Goal: Entertainment & Leisure: Consume media (video, audio)

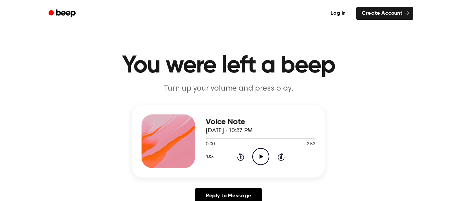
click at [261, 156] on icon at bounding box center [261, 156] width 4 height 4
click at [254, 153] on icon "Play Audio" at bounding box center [260, 156] width 17 height 17
click at [256, 155] on icon "Play Audio" at bounding box center [260, 156] width 17 height 17
